Goal: Communication & Community: Answer question/provide support

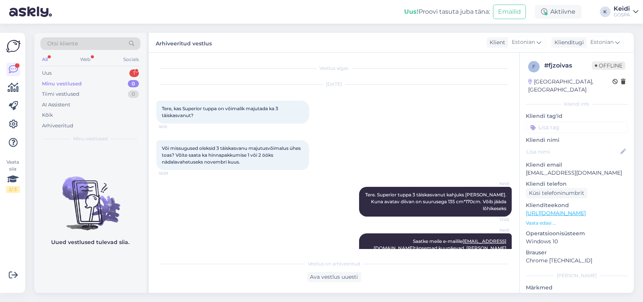
scroll to position [22, 0]
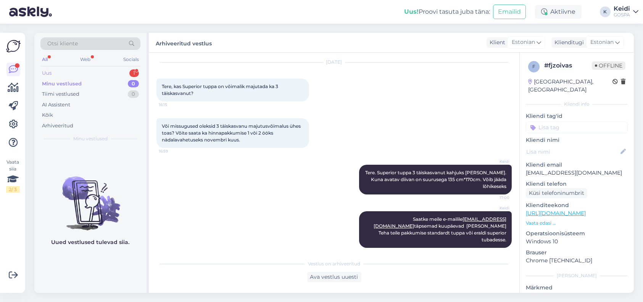
click at [103, 71] on div "Uus 1" at bounding box center [90, 73] width 100 height 11
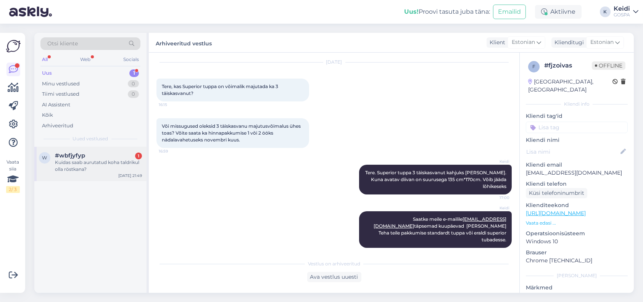
click at [84, 160] on div "Kuidas saab aurutatud koha taldrikul olla röstkana?" at bounding box center [98, 166] width 87 height 14
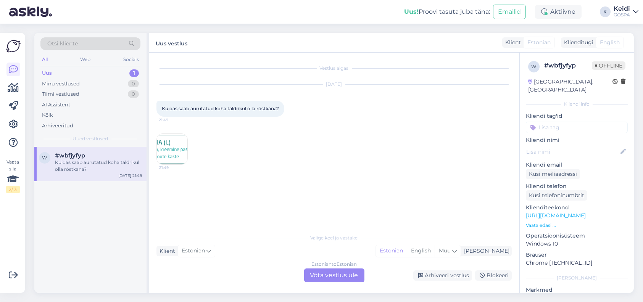
click at [178, 143] on img at bounding box center [172, 149] width 31 height 31
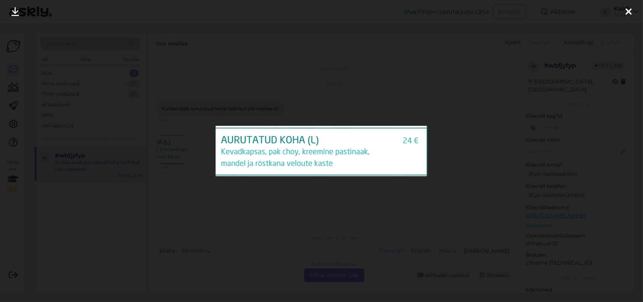
click at [221, 25] on div at bounding box center [321, 151] width 643 height 302
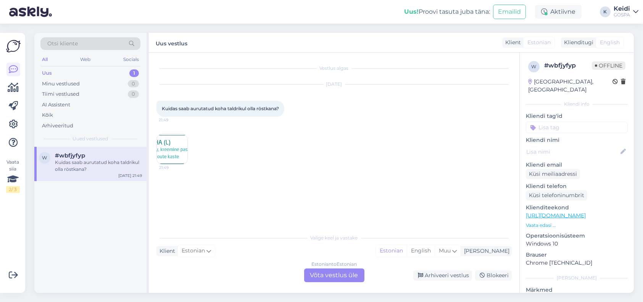
click at [161, 150] on img at bounding box center [172, 149] width 31 height 31
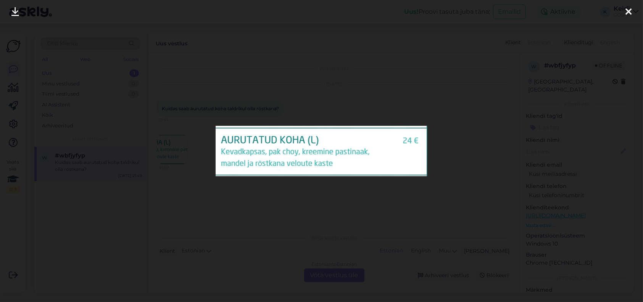
click at [627, 14] on icon at bounding box center [629, 12] width 6 height 10
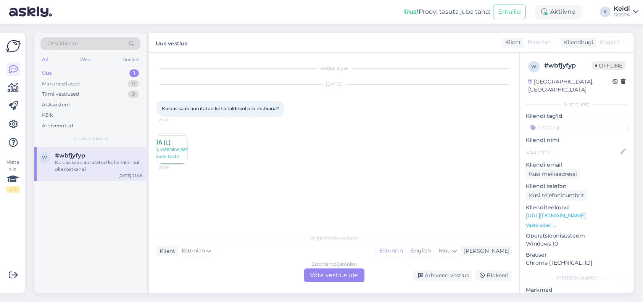
click at [168, 155] on img at bounding box center [172, 149] width 31 height 31
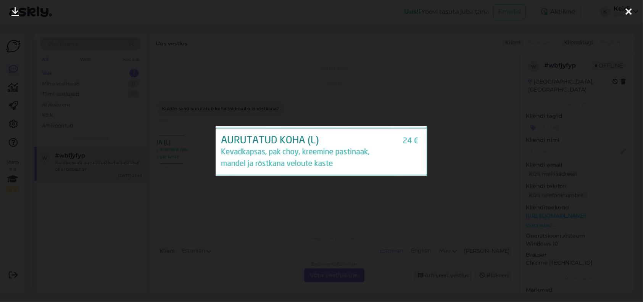
click at [191, 205] on div at bounding box center [321, 151] width 643 height 302
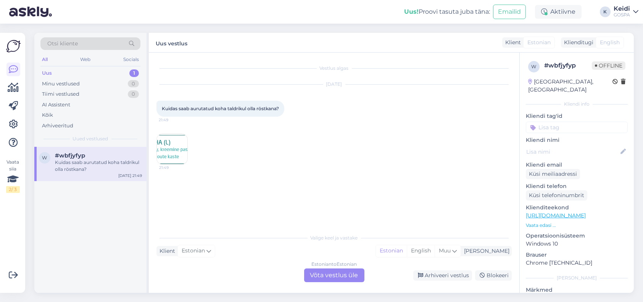
click at [323, 279] on div "Estonian to Estonian Võta vestlus üle" at bounding box center [334, 276] width 60 height 14
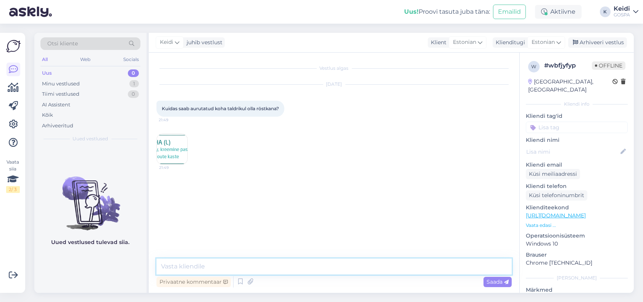
click at [252, 269] on textarea at bounding box center [334, 267] width 355 height 16
type textarea "Tere, ilmselt seal mõeldakse siiski kastet"
click at [174, 157] on img at bounding box center [172, 149] width 31 height 31
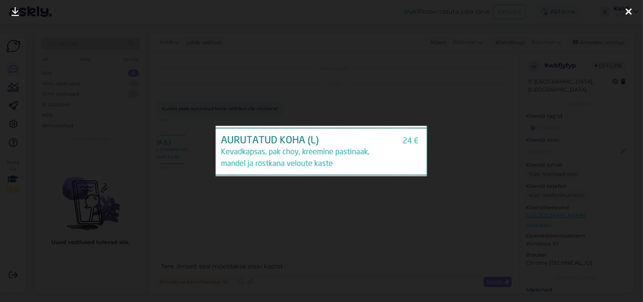
click at [343, 115] on div at bounding box center [321, 151] width 643 height 302
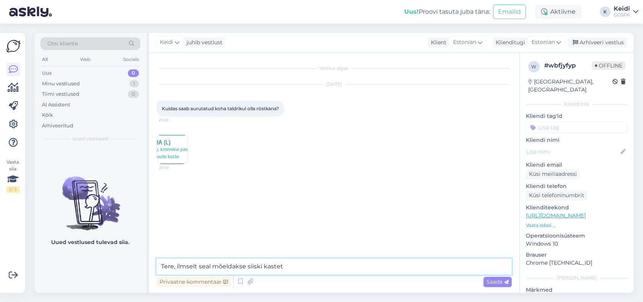
click at [292, 271] on textarea "Tere, ilmselt seal mõeldakse siiski kastet" at bounding box center [334, 267] width 355 height 16
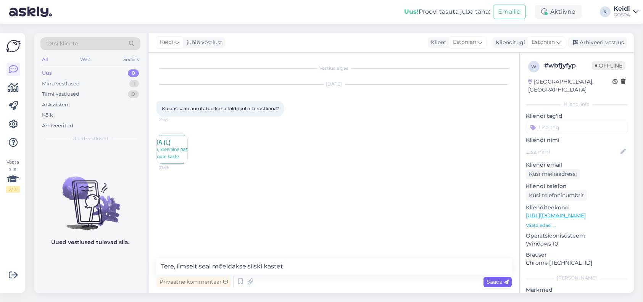
click at [503, 279] on span "Saada" at bounding box center [498, 282] width 22 height 7
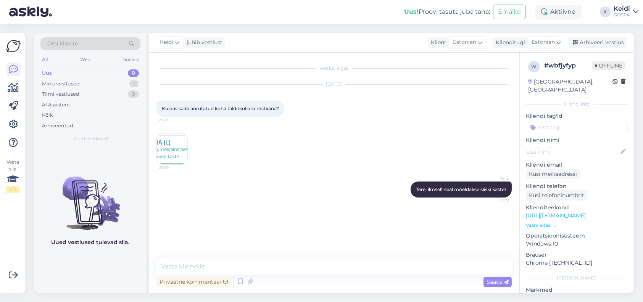
click at [162, 156] on img at bounding box center [172, 149] width 31 height 31
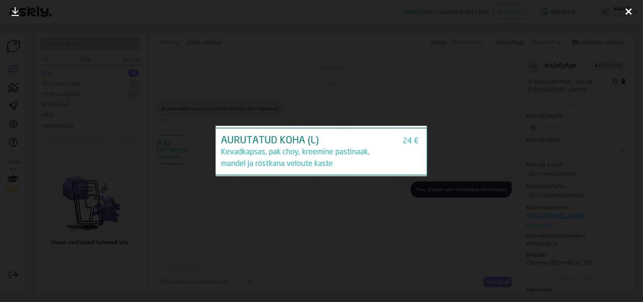
click at [632, 14] on div at bounding box center [628, 12] width 15 height 24
